Goal: Information Seeking & Learning: Find specific fact

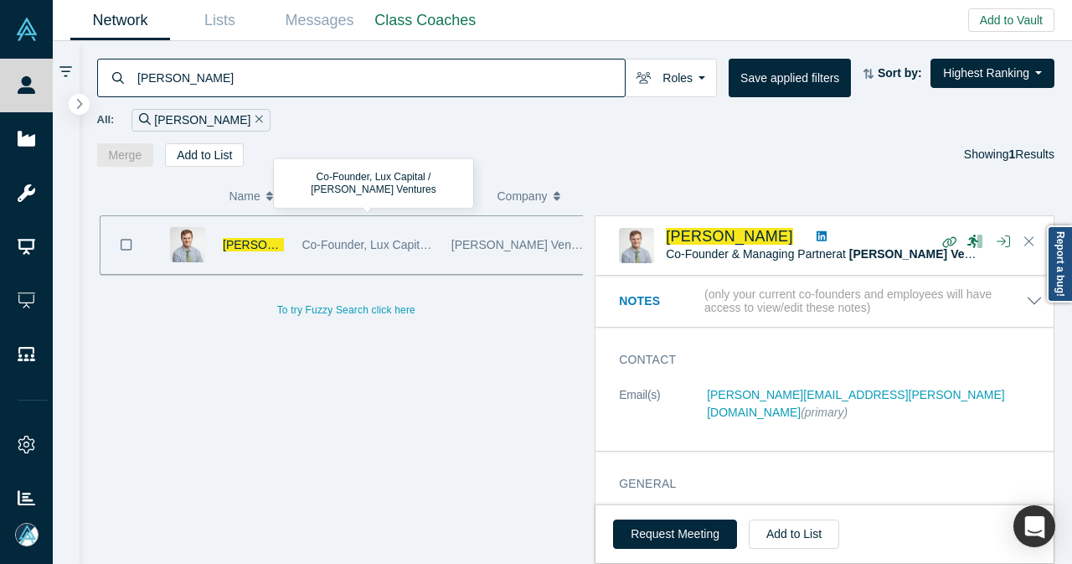
scroll to position [167, 0]
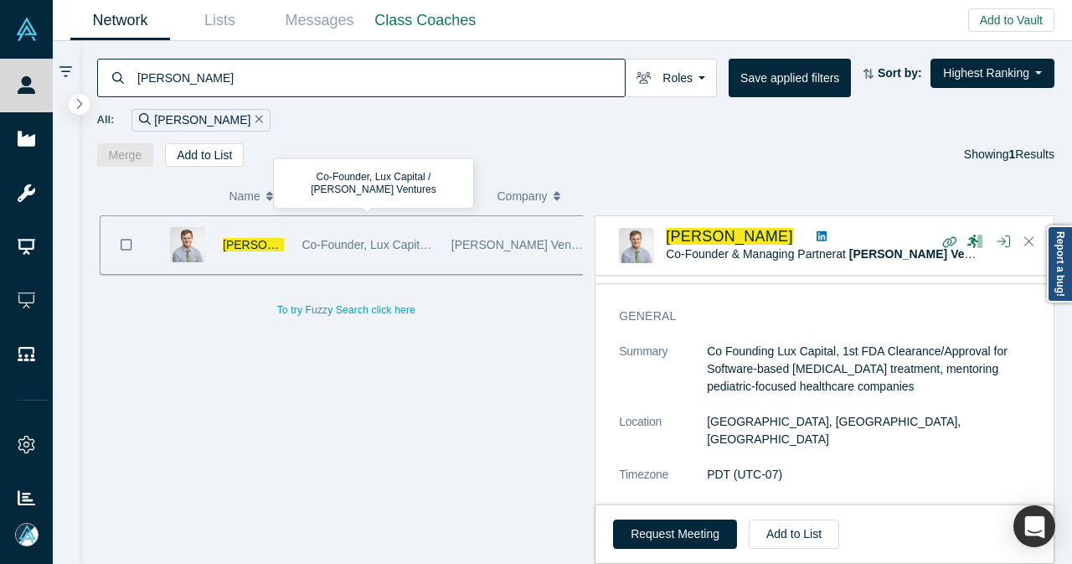
click at [131, 78] on div "[PERSON_NAME]" at bounding box center [361, 78] width 528 height 39
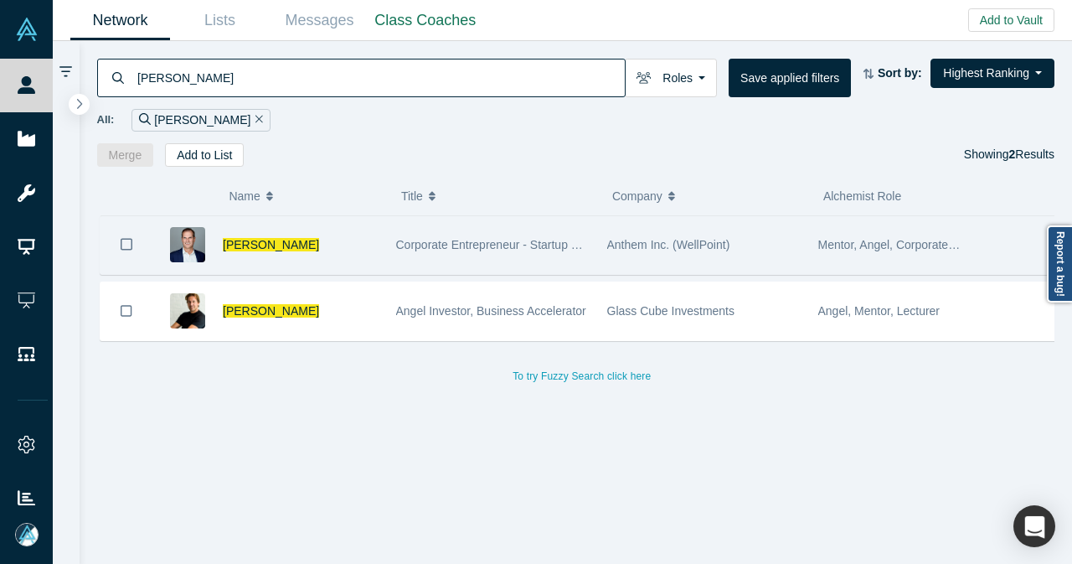
click at [341, 244] on div "[PERSON_NAME]" at bounding box center [301, 245] width 156 height 58
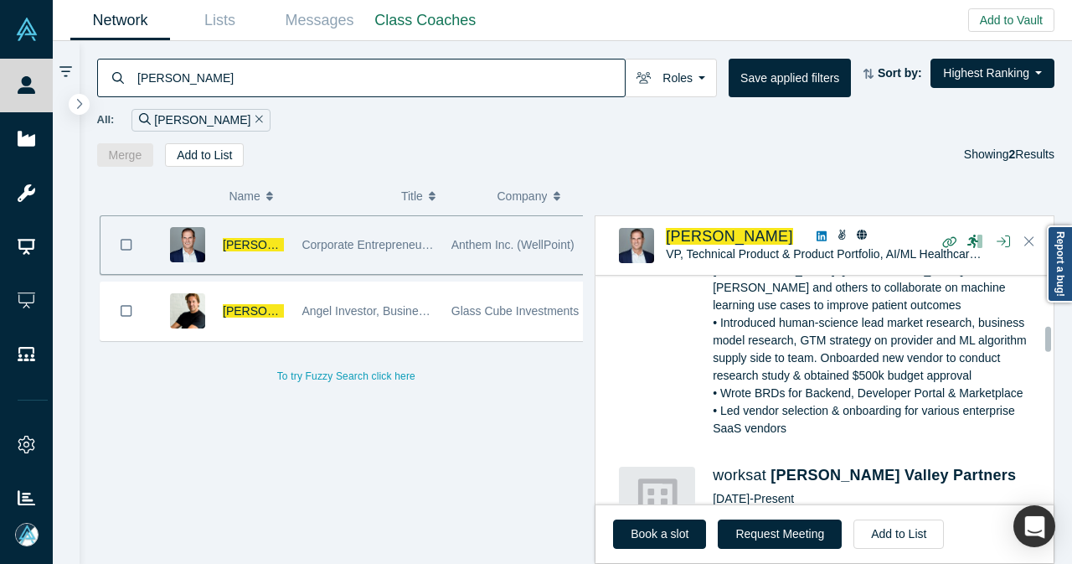
scroll to position [1926, 0]
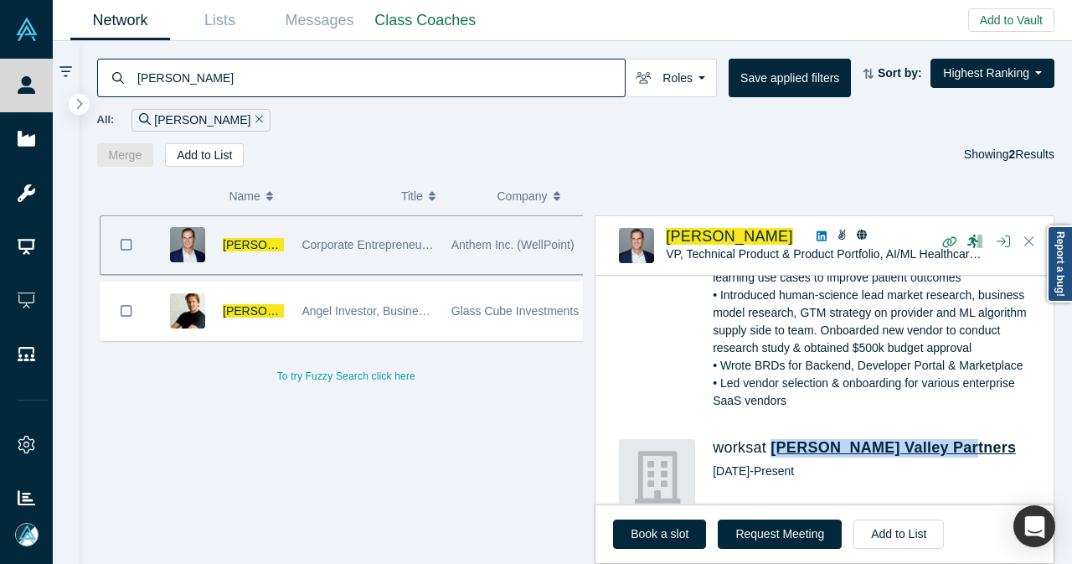
drag, startPoint x: 960, startPoint y: 408, endPoint x: 776, endPoint y: 410, distance: 183.4
click at [776, 439] on h4 "works at [PERSON_NAME] Valley Partners" at bounding box center [878, 448] width 330 height 18
copy span "[PERSON_NAME] Valley Partners"
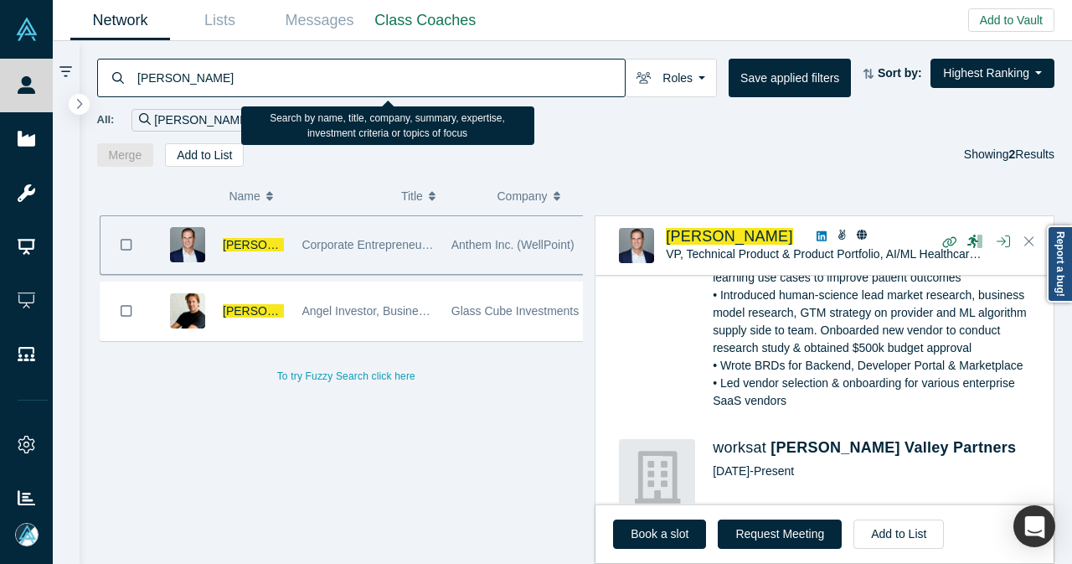
drag, startPoint x: 234, startPoint y: 74, endPoint x: 123, endPoint y: 91, distance: 112.7
click at [123, 91] on div "[PERSON_NAME]" at bounding box center [361, 78] width 528 height 39
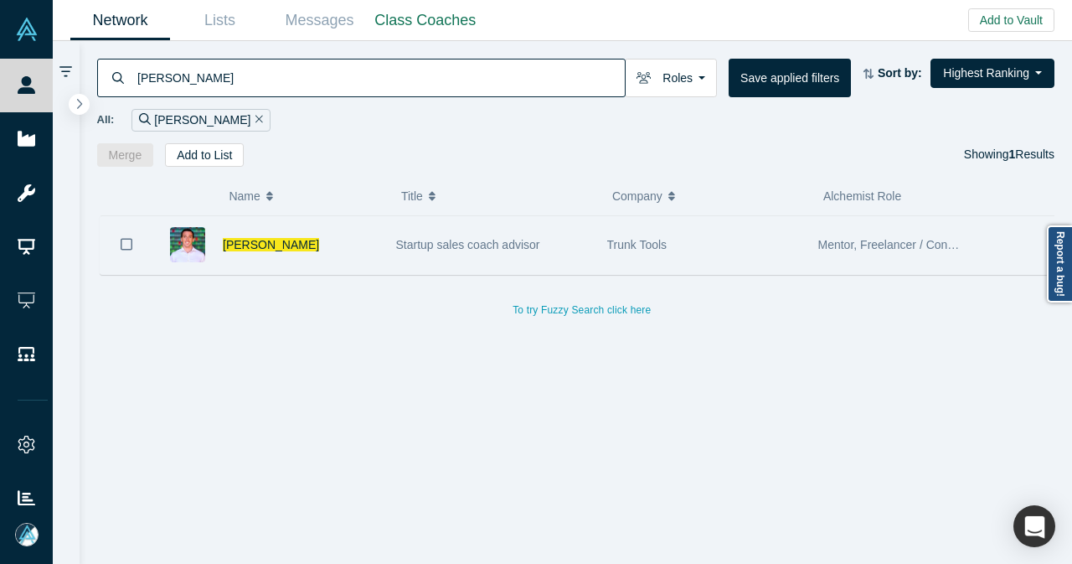
click at [357, 254] on div "[PERSON_NAME]" at bounding box center [301, 245] width 156 height 58
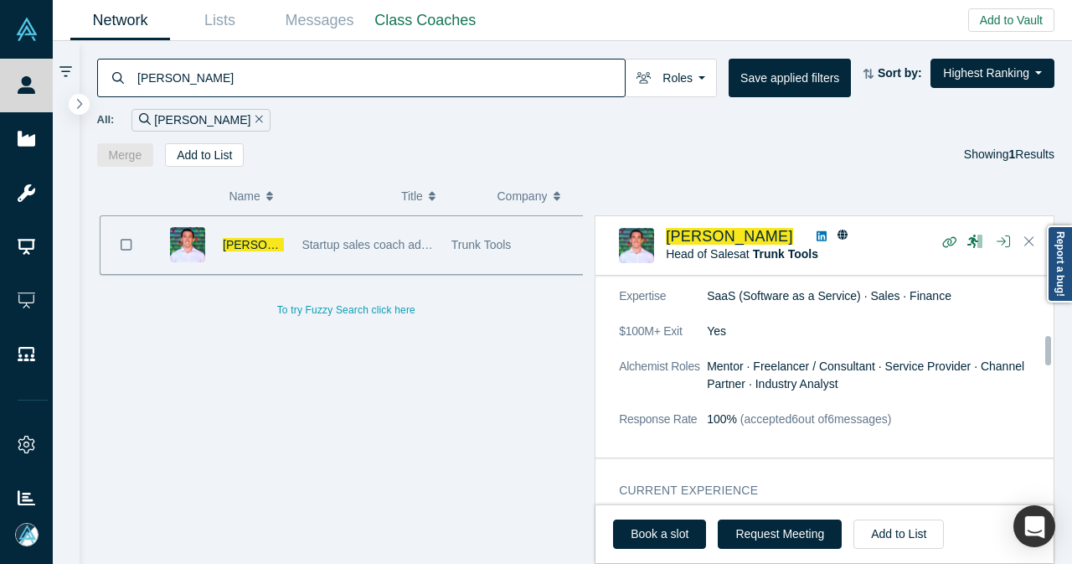
scroll to position [670, 0]
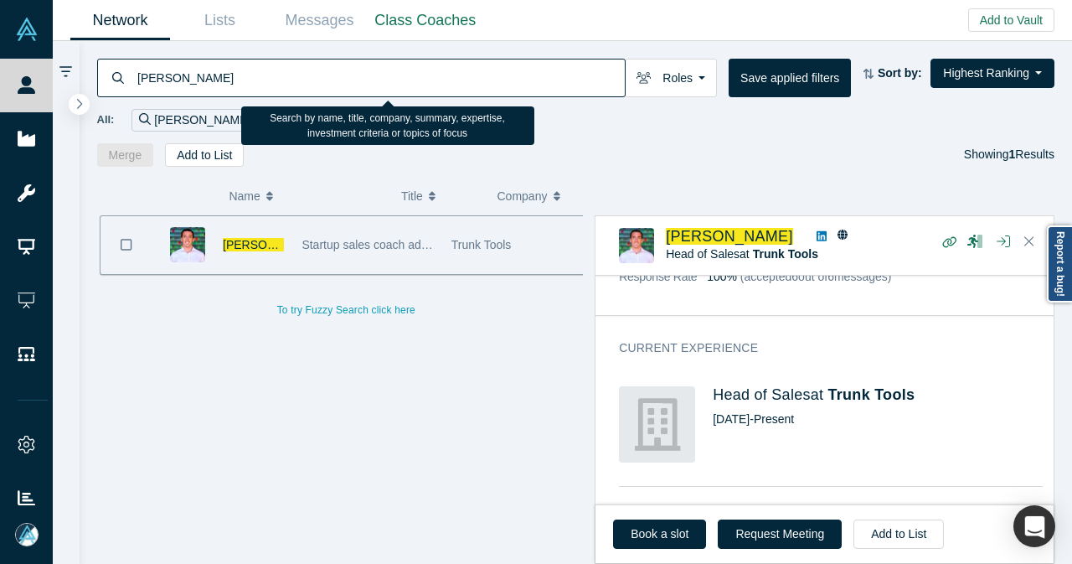
drag, startPoint x: 243, startPoint y: 79, endPoint x: 135, endPoint y: 82, distance: 108.1
click at [136, 82] on input "[PERSON_NAME]" at bounding box center [380, 77] width 489 height 39
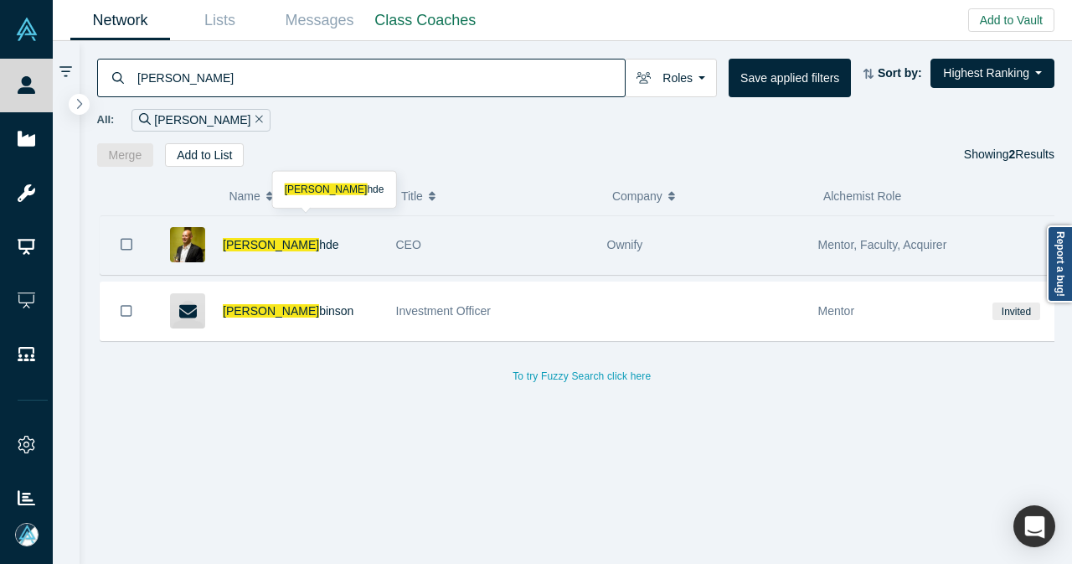
click at [365, 255] on div "[PERSON_NAME] hde" at bounding box center [301, 245] width 156 height 58
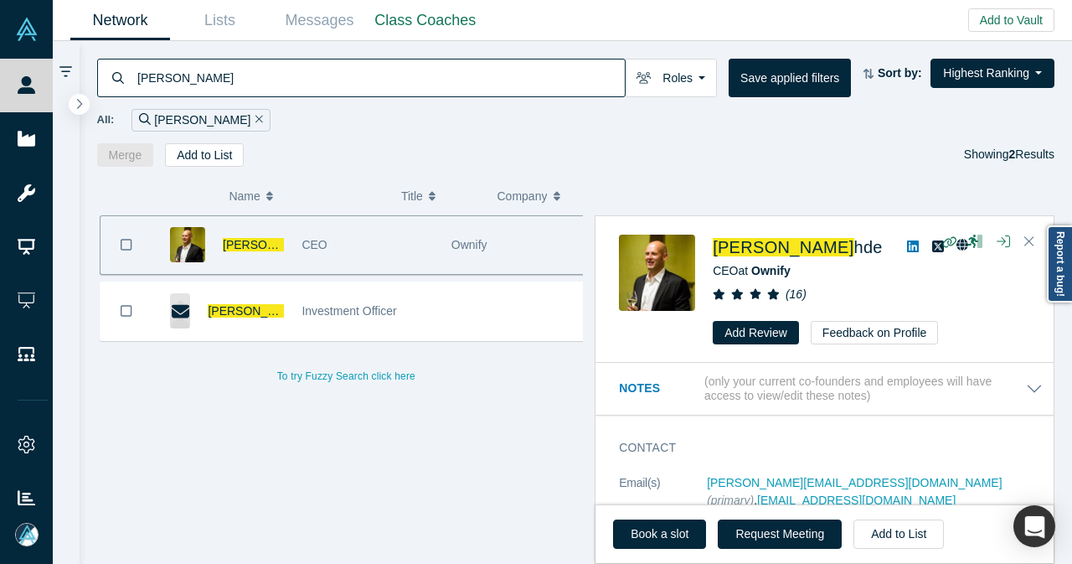
drag, startPoint x: 224, startPoint y: 84, endPoint x: 127, endPoint y: 84, distance: 97.1
click at [127, 84] on div "[PERSON_NAME]" at bounding box center [361, 78] width 528 height 39
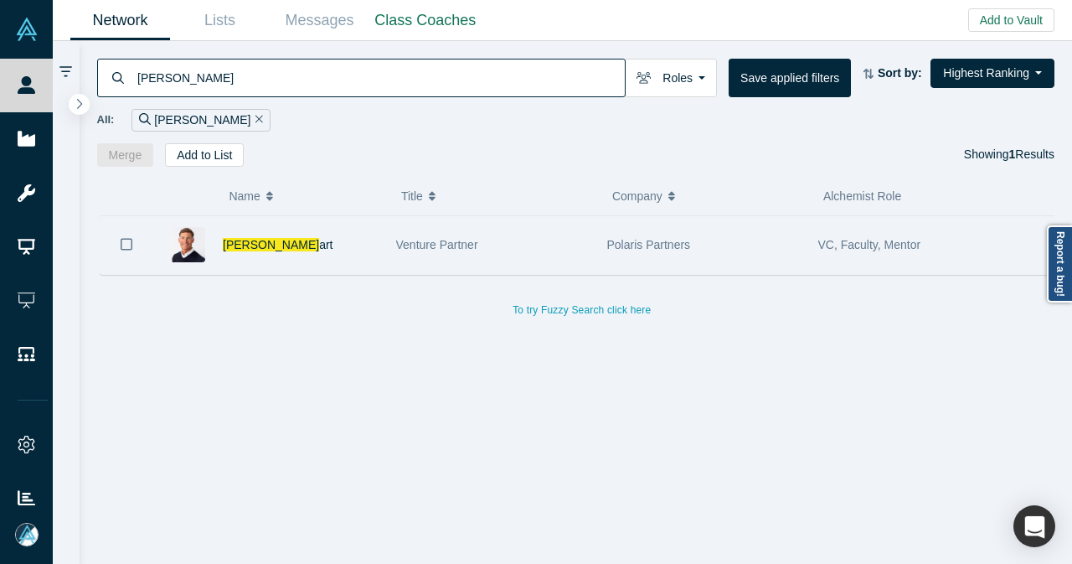
click at [317, 241] on div "[PERSON_NAME] art" at bounding box center [301, 245] width 156 height 58
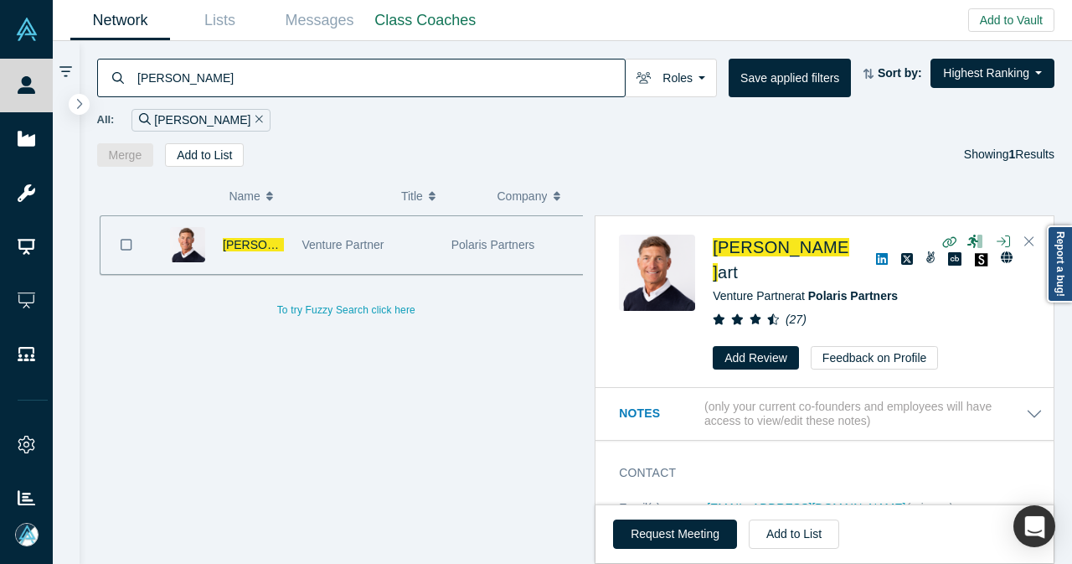
drag, startPoint x: 217, startPoint y: 80, endPoint x: 116, endPoint y: 76, distance: 101.4
click at [116, 76] on div "[PERSON_NAME]" at bounding box center [361, 78] width 528 height 39
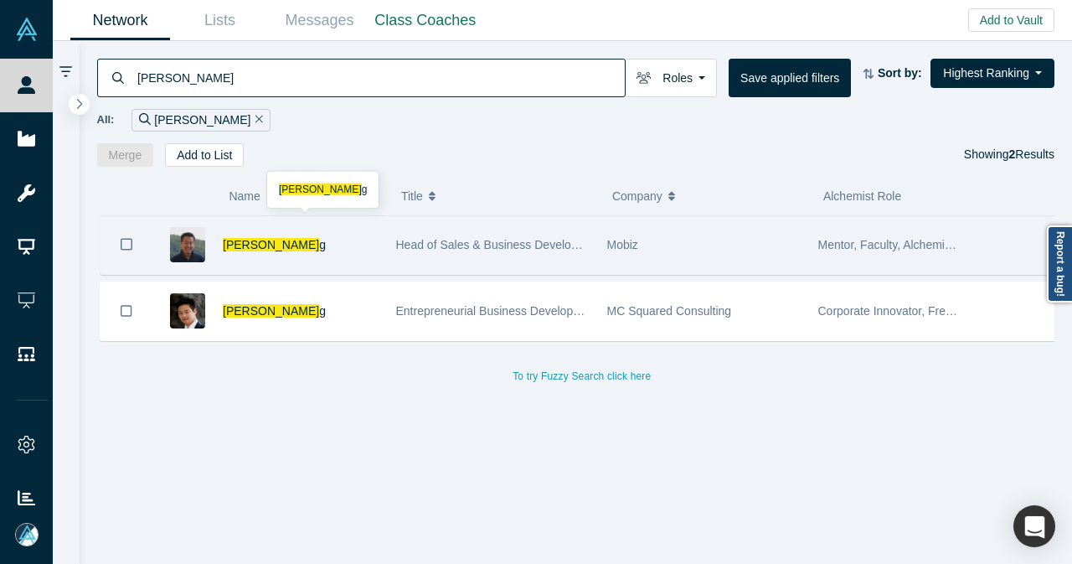
click at [357, 235] on div "[PERSON_NAME]" at bounding box center [301, 245] width 156 height 58
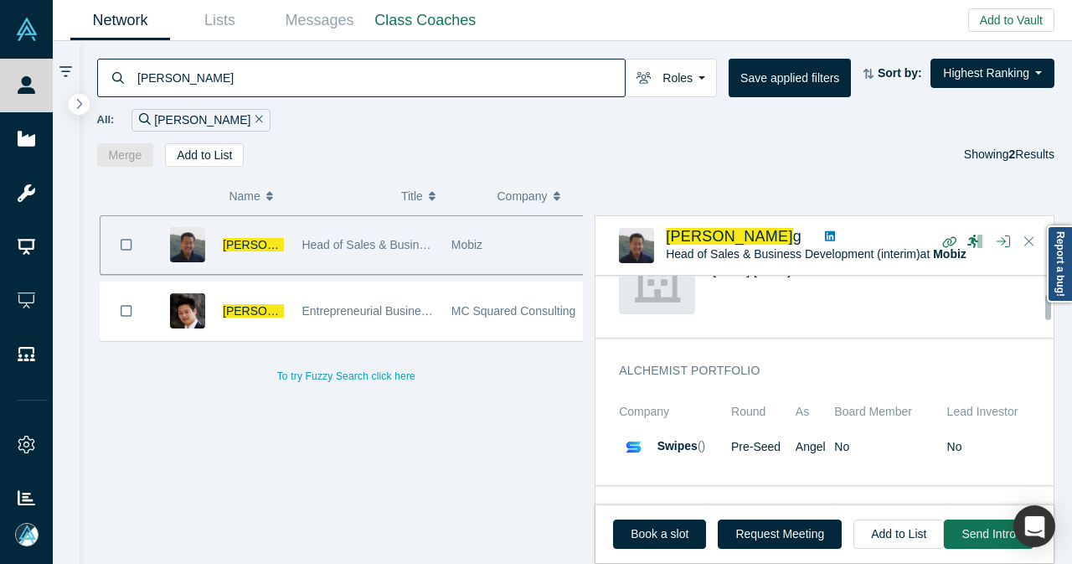
scroll to position [1172, 0]
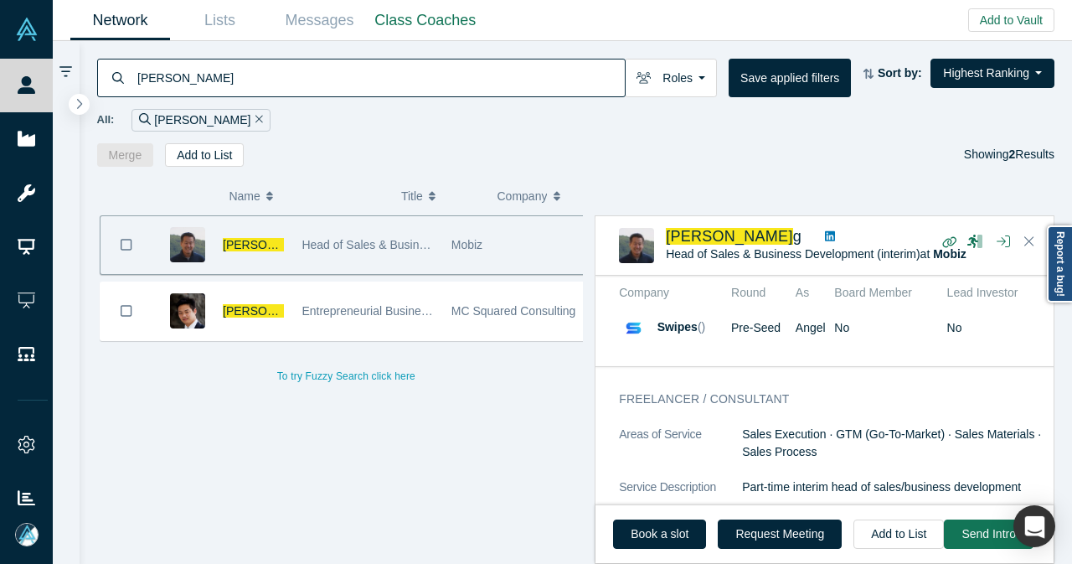
drag, startPoint x: 270, startPoint y: 95, endPoint x: 121, endPoint y: 79, distance: 149.9
click at [121, 79] on div "[PERSON_NAME]" at bounding box center [361, 78] width 528 height 39
paste input "[PERSON_NAME]"
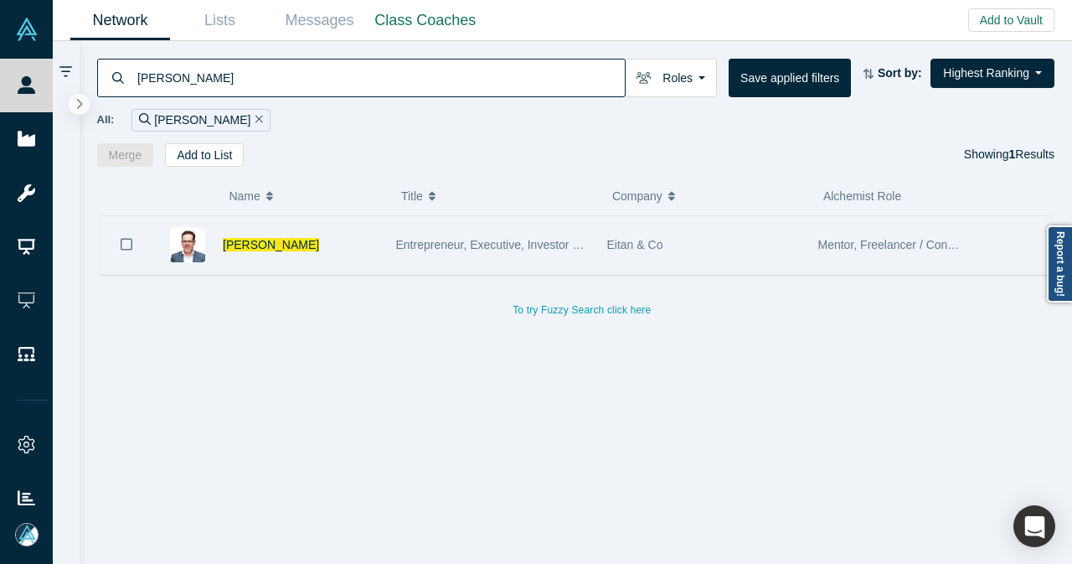
click at [320, 245] on div "[PERSON_NAME]" at bounding box center [301, 245] width 156 height 58
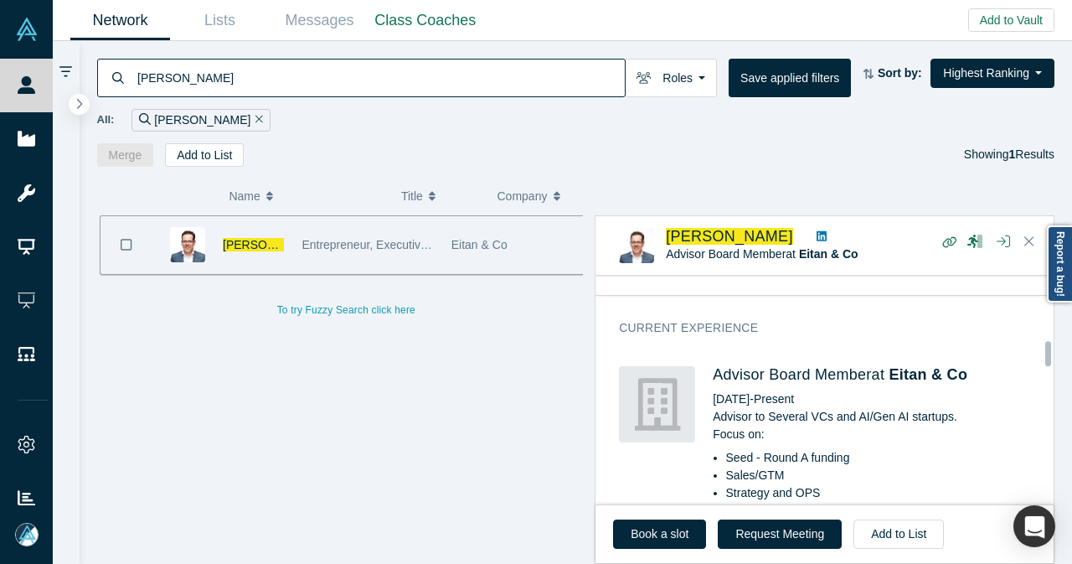
scroll to position [754, 0]
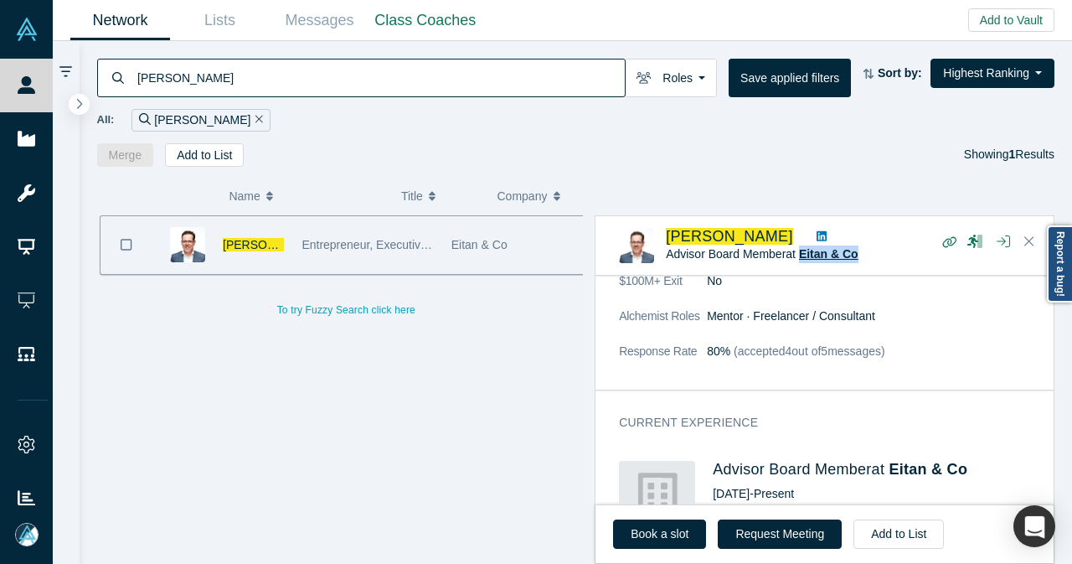
drag, startPoint x: 883, startPoint y: 254, endPoint x: 804, endPoint y: 257, distance: 79.6
click at [804, 257] on div "Advisor Board Member at Eitan & Co" at bounding box center [824, 254] width 317 height 18
copy span "Eitan & Co"
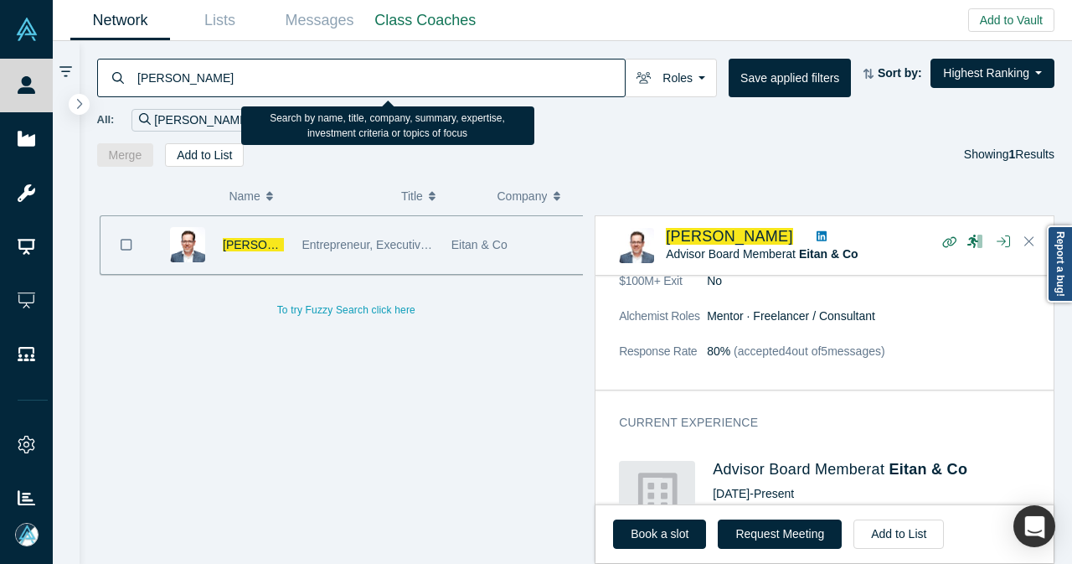
drag, startPoint x: 295, startPoint y: 75, endPoint x: 95, endPoint y: 78, distance: 200.2
click at [95, 78] on div "[PERSON_NAME] Roles Founders Faculty Mentors Alumni Mentor Angels VCs Corporate…" at bounding box center [576, 104] width 993 height 126
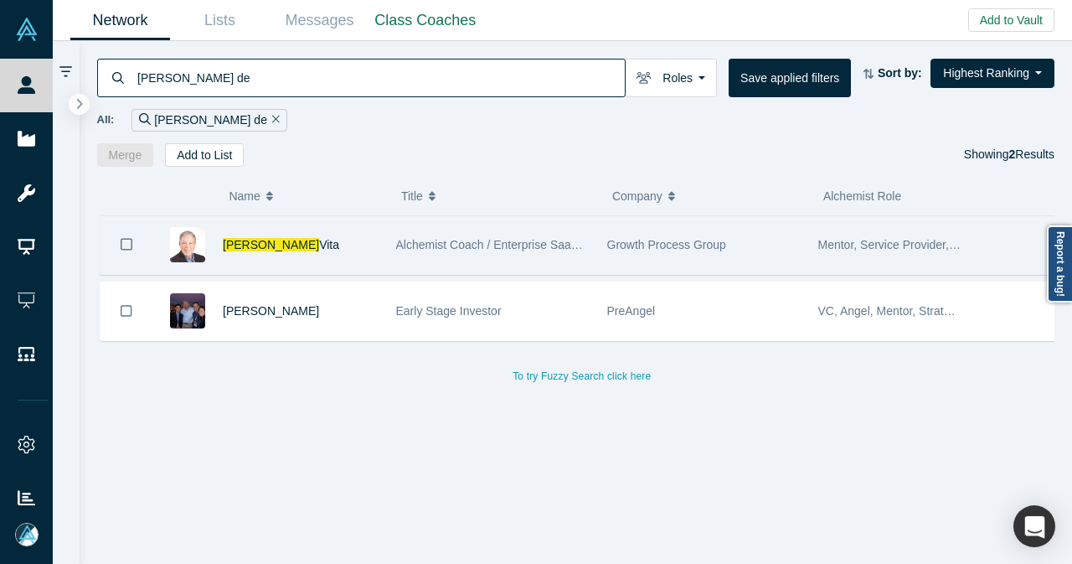
type input "[PERSON_NAME] de"
click at [350, 250] on div "[PERSON_NAME]" at bounding box center [301, 245] width 156 height 58
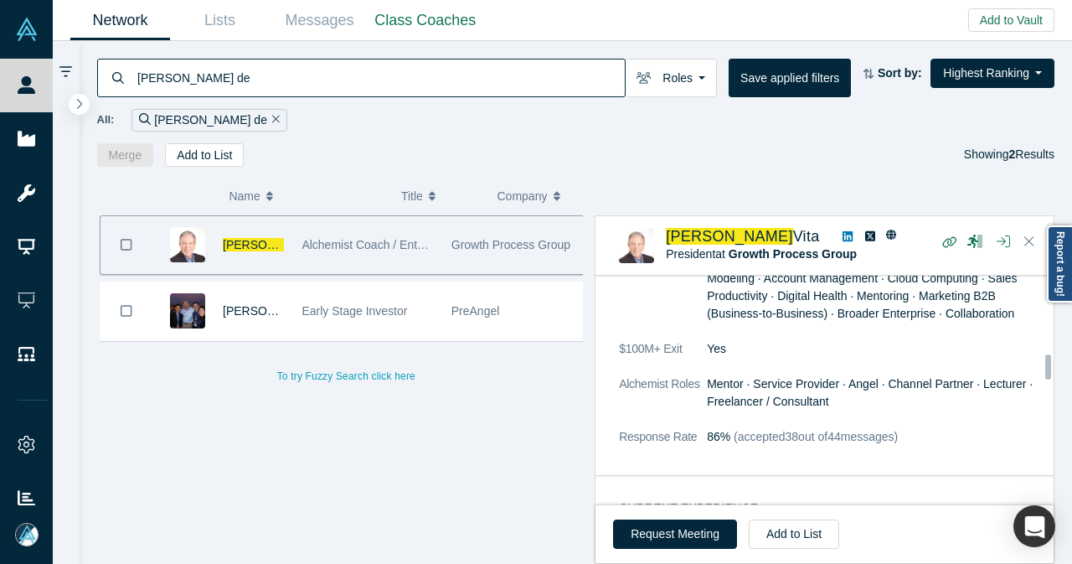
scroll to position [1357, 0]
